Goal: Task Accomplishment & Management: Manage account settings

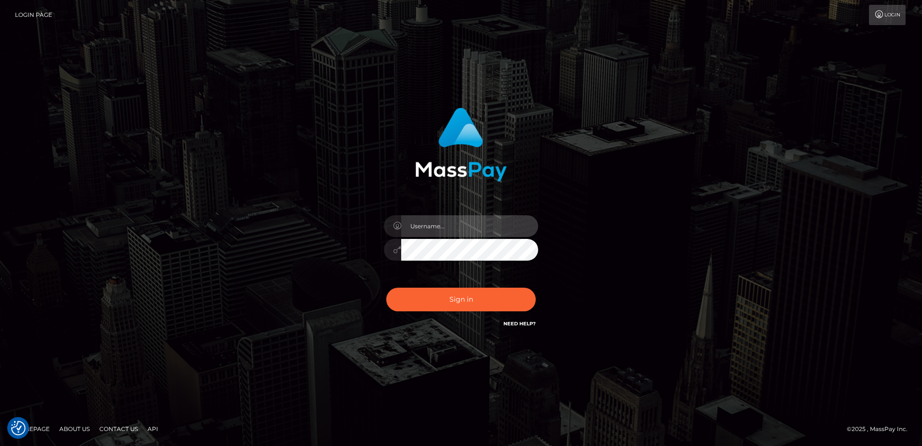
type input "[PERSON_NAME]"
click at [111, 264] on div "Dan Sign in" at bounding box center [461, 223] width 922 height 390
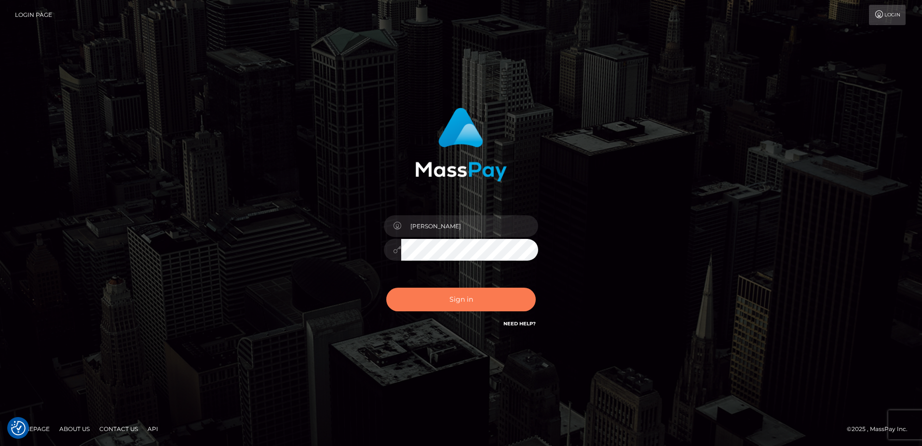
click at [479, 300] on button "Sign in" at bounding box center [461, 299] width 150 height 24
click at [256, 283] on div "Dan Sign in" at bounding box center [461, 222] width 550 height 245
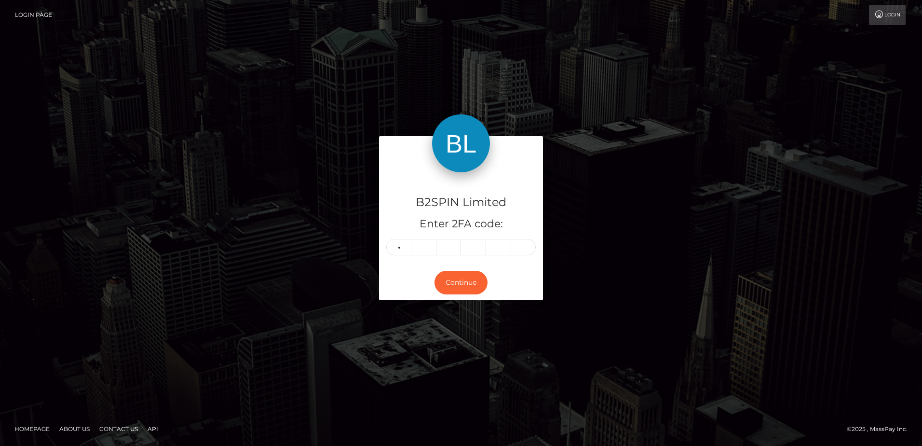
type input "2"
type input "5"
type input "6"
type input "0"
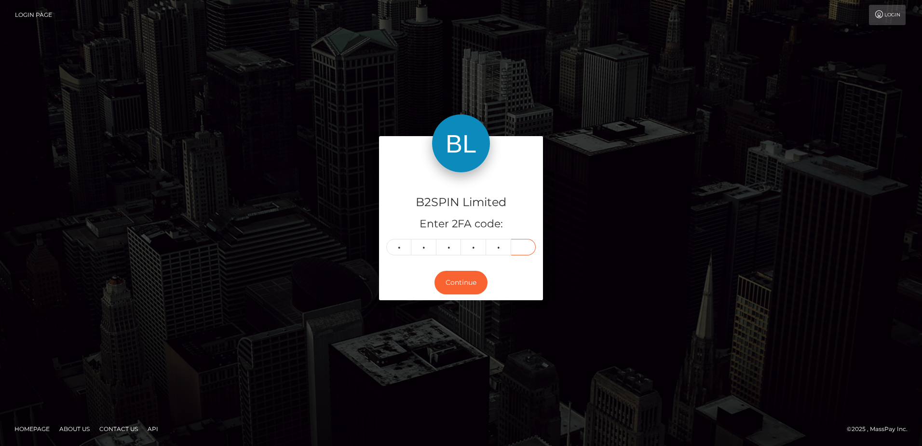
type input "1"
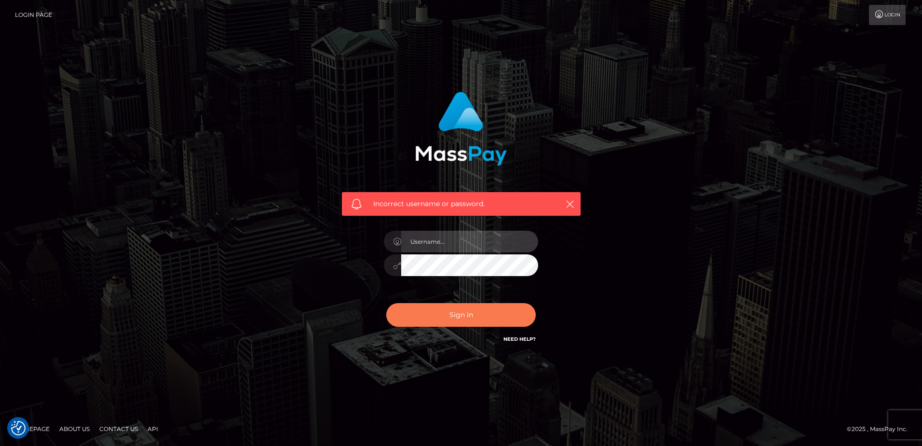
type input "[PERSON_NAME]"
click at [442, 318] on button "Sign in" at bounding box center [461, 315] width 150 height 24
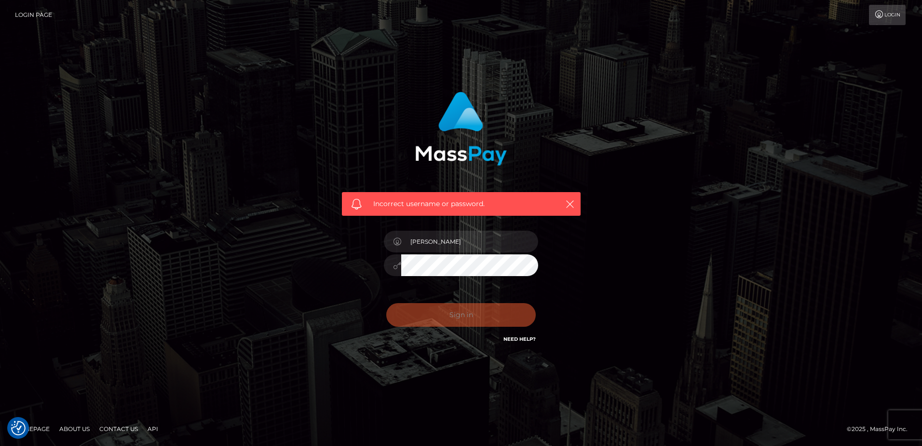
click at [303, 309] on div "Incorrect username or password. Dan" at bounding box center [461, 222] width 550 height 277
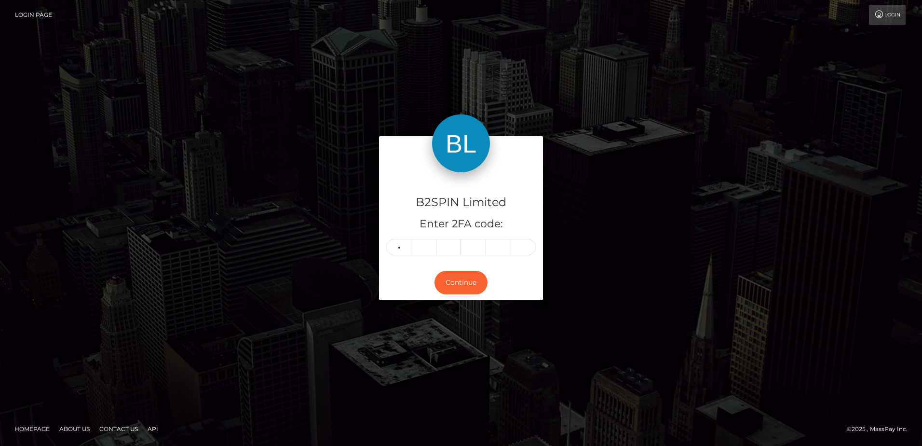
type input "2"
type input "5"
type input "6"
type input "0"
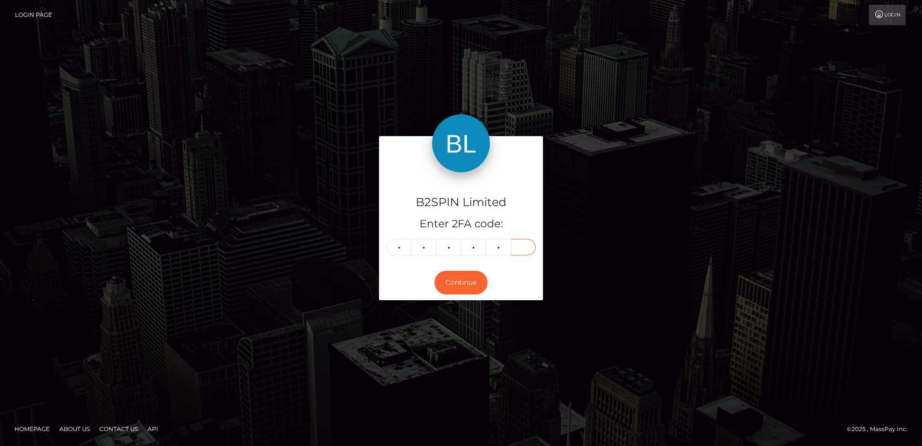
type input "1"
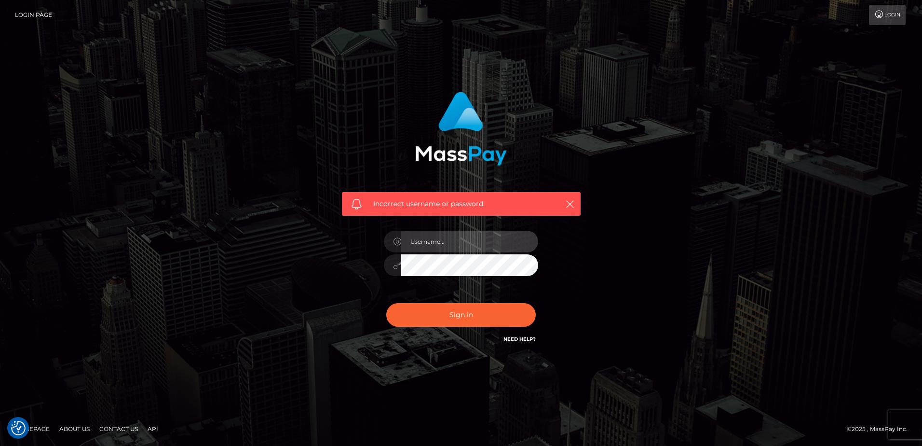
type input "[PERSON_NAME]"
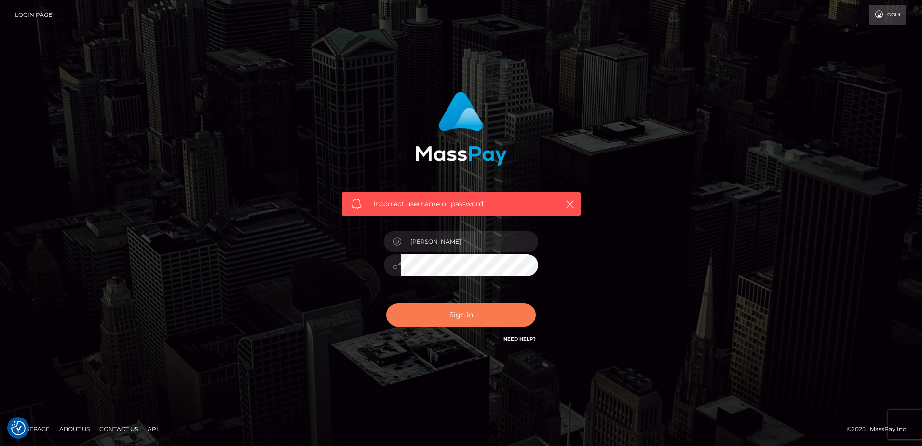
click at [449, 313] on button "Sign in" at bounding box center [461, 315] width 150 height 24
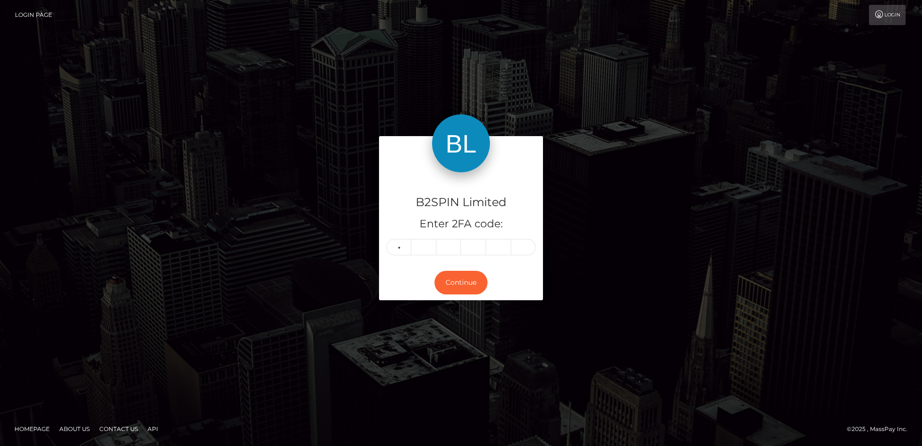
type input "7"
type input "1"
type input "3"
type input "0"
type input "3"
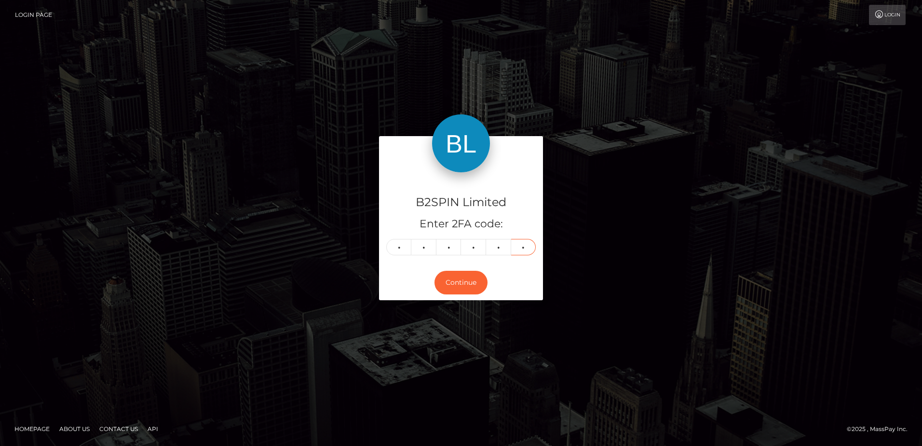
type input "1"
click at [252, 279] on div "B2SPIN Limited Enter 2FA code: 7 1 3 0 3 1 713031 Continue" at bounding box center [461, 222] width 550 height 173
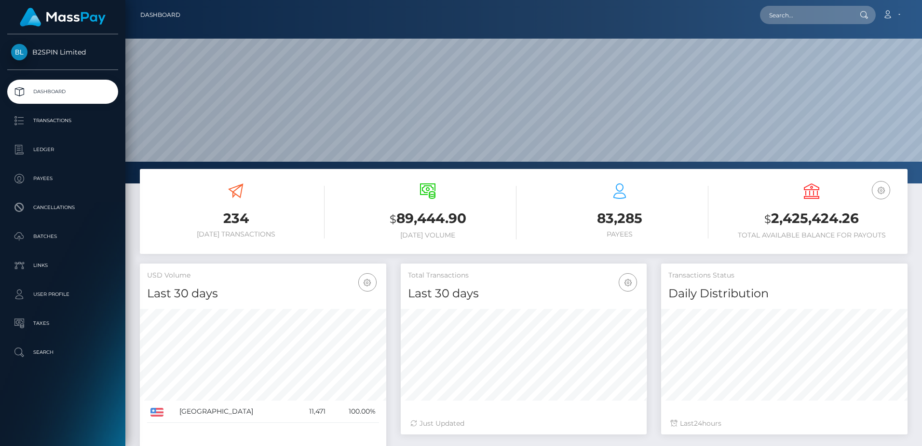
scroll to position [171, 246]
click at [318, 204] on div "234 [DATE] Transactions" at bounding box center [235, 210] width 177 height 55
click at [820, 225] on h3 "$ 2,425,424.26" at bounding box center [811, 219] width 177 height 20
click at [819, 225] on h3 "$ 2,425,424.26" at bounding box center [811, 219] width 177 height 20
copy h3 "2,425,424.26"
